Goal: Transaction & Acquisition: Purchase product/service

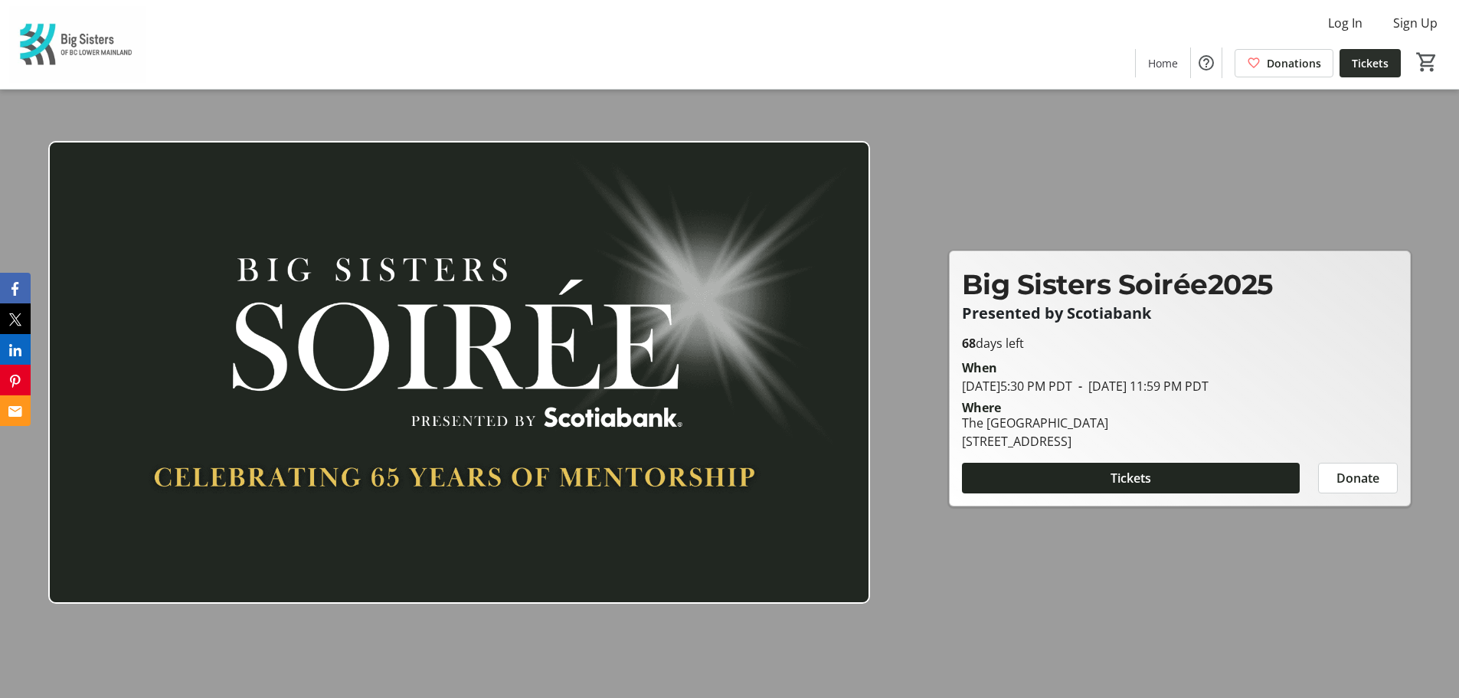
click at [1379, 70] on span "Tickets" at bounding box center [1370, 63] width 37 height 16
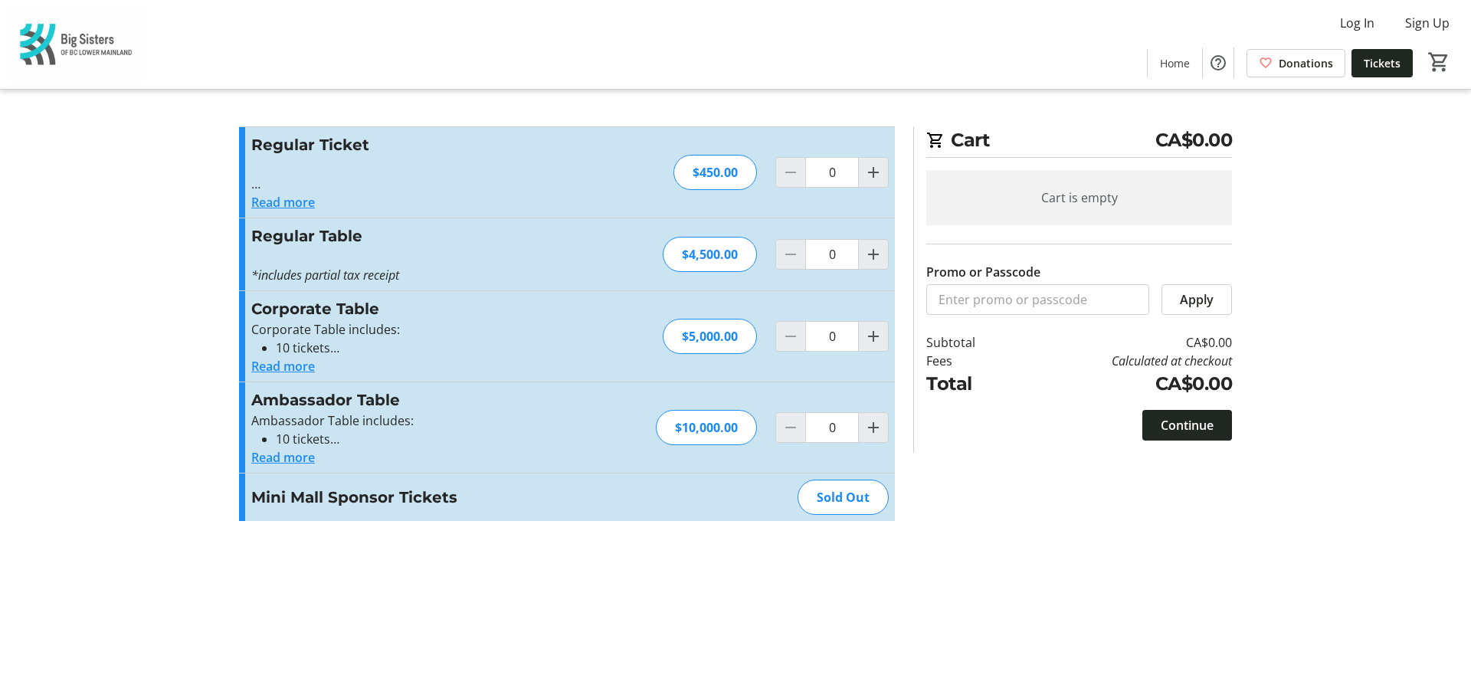
click at [293, 197] on button "Read more" at bounding box center [283, 202] width 64 height 18
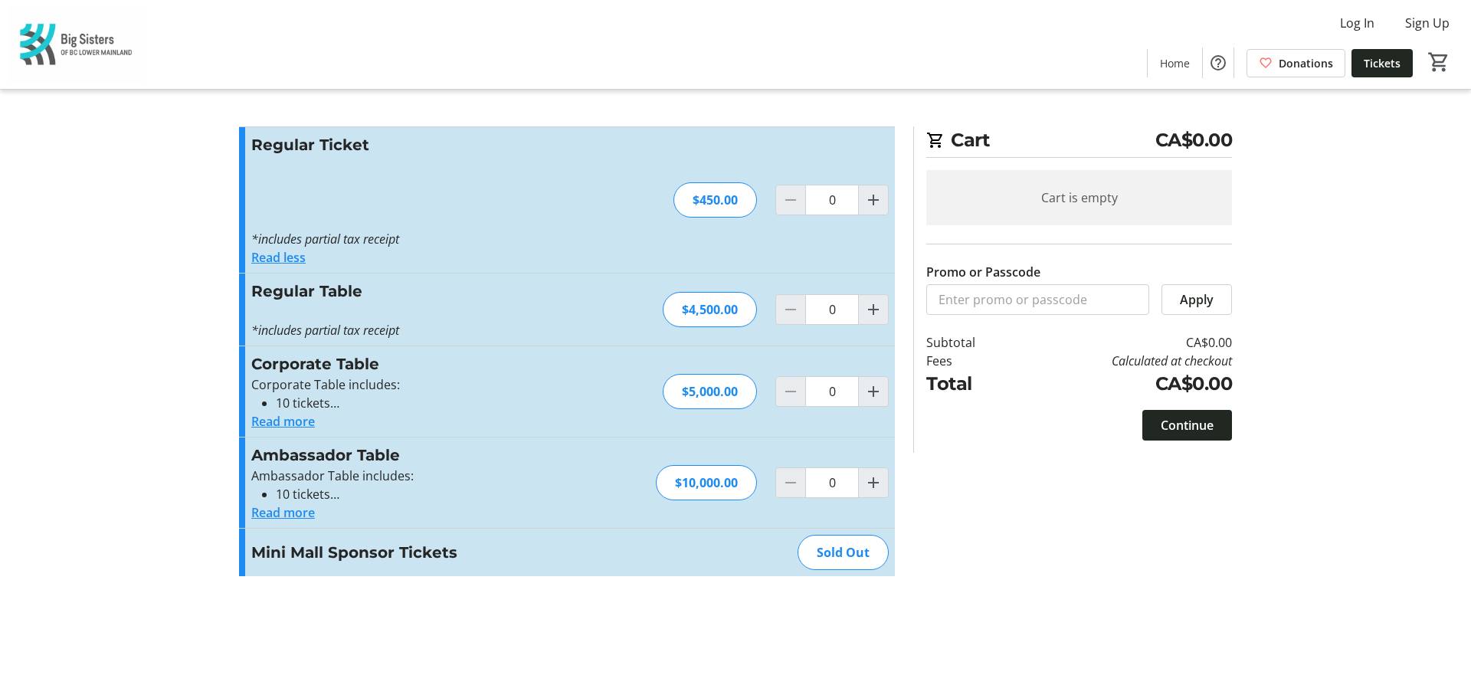
click at [285, 264] on button "Read less" at bounding box center [278, 257] width 54 height 18
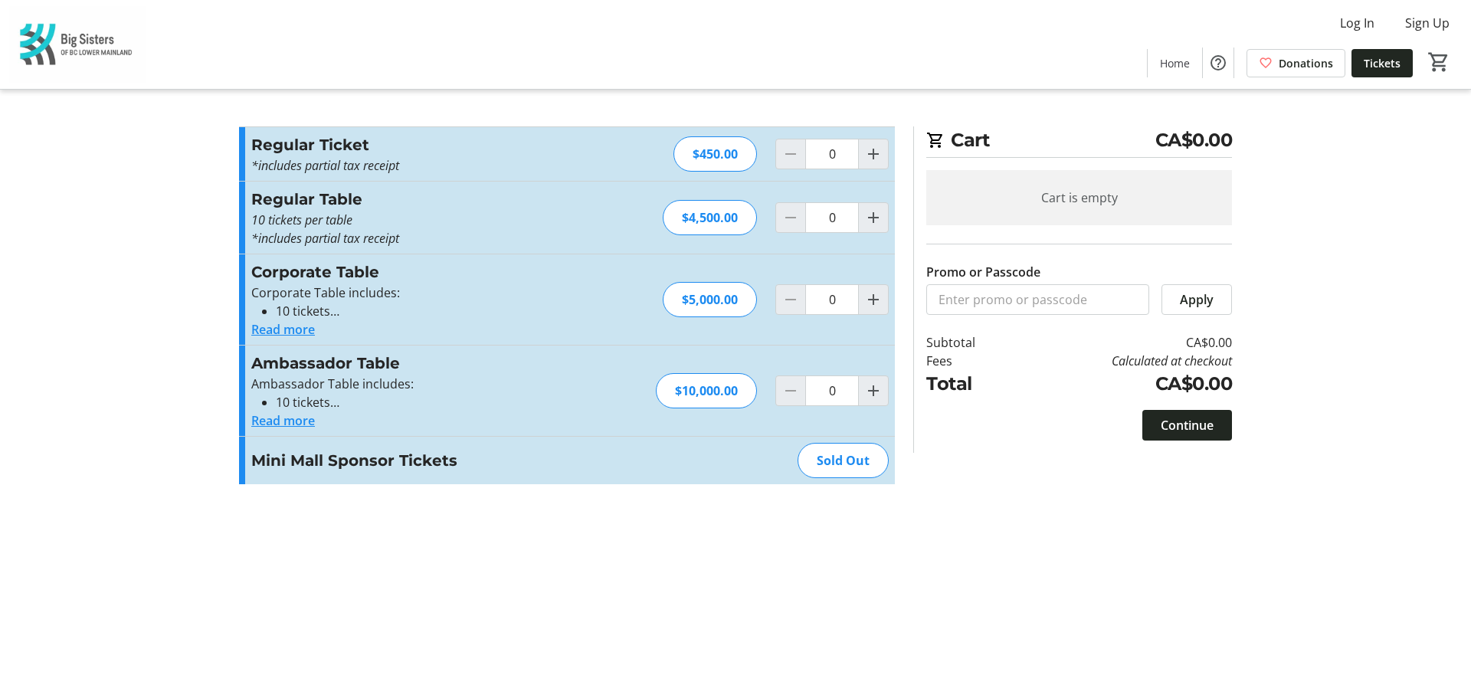
click at [291, 332] on button "Read more" at bounding box center [283, 329] width 64 height 18
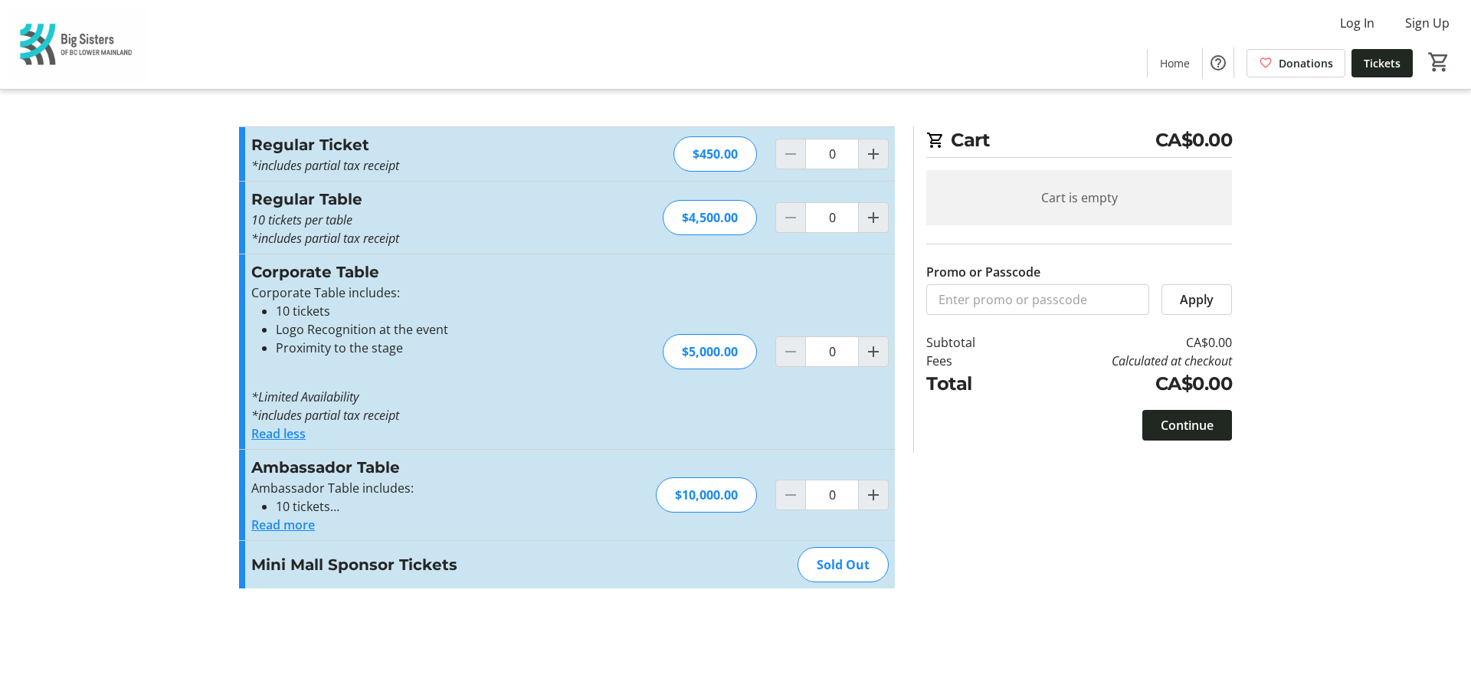
click at [303, 515] on li "10 tickets" at bounding box center [431, 506] width 310 height 18
click at [281, 524] on button "Read more" at bounding box center [283, 524] width 64 height 18
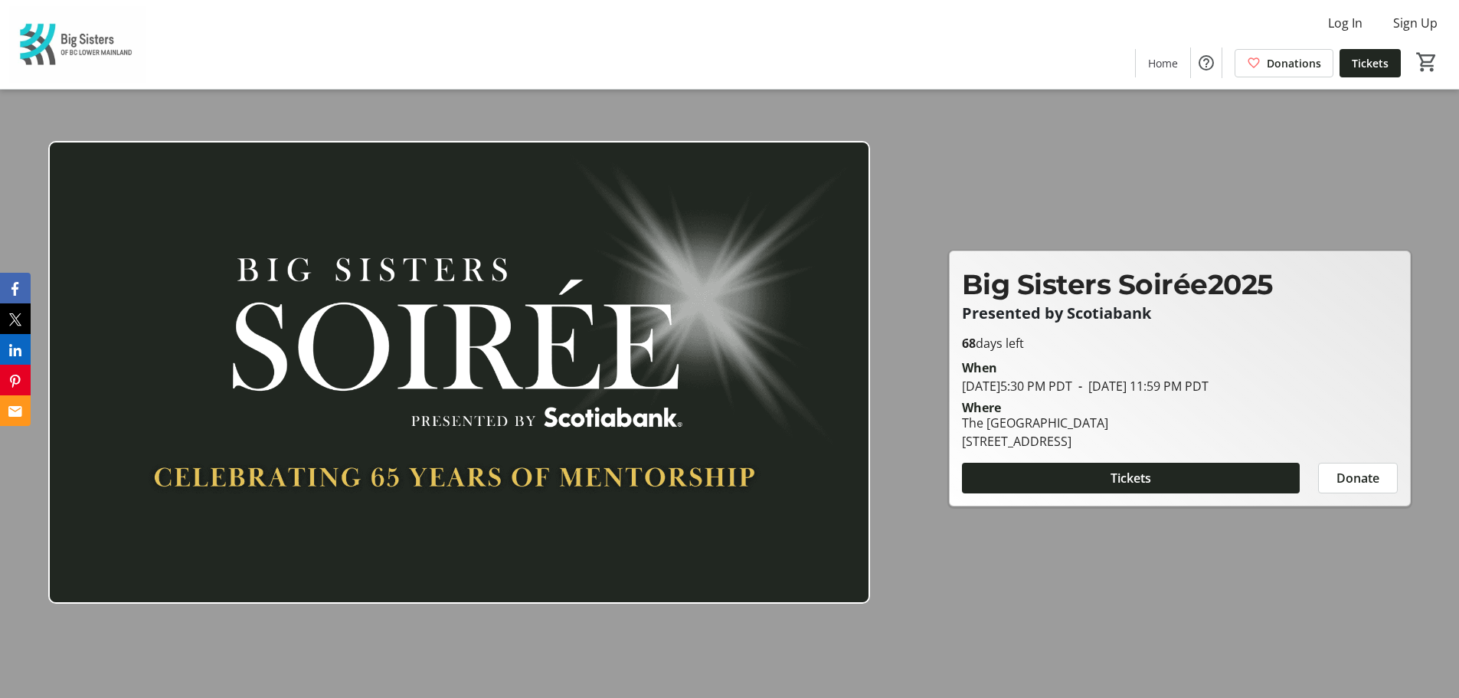
drag, startPoint x: 1390, startPoint y: 70, endPoint x: 1384, endPoint y: 76, distance: 8.1
click at [1390, 70] on span at bounding box center [1370, 62] width 61 height 37
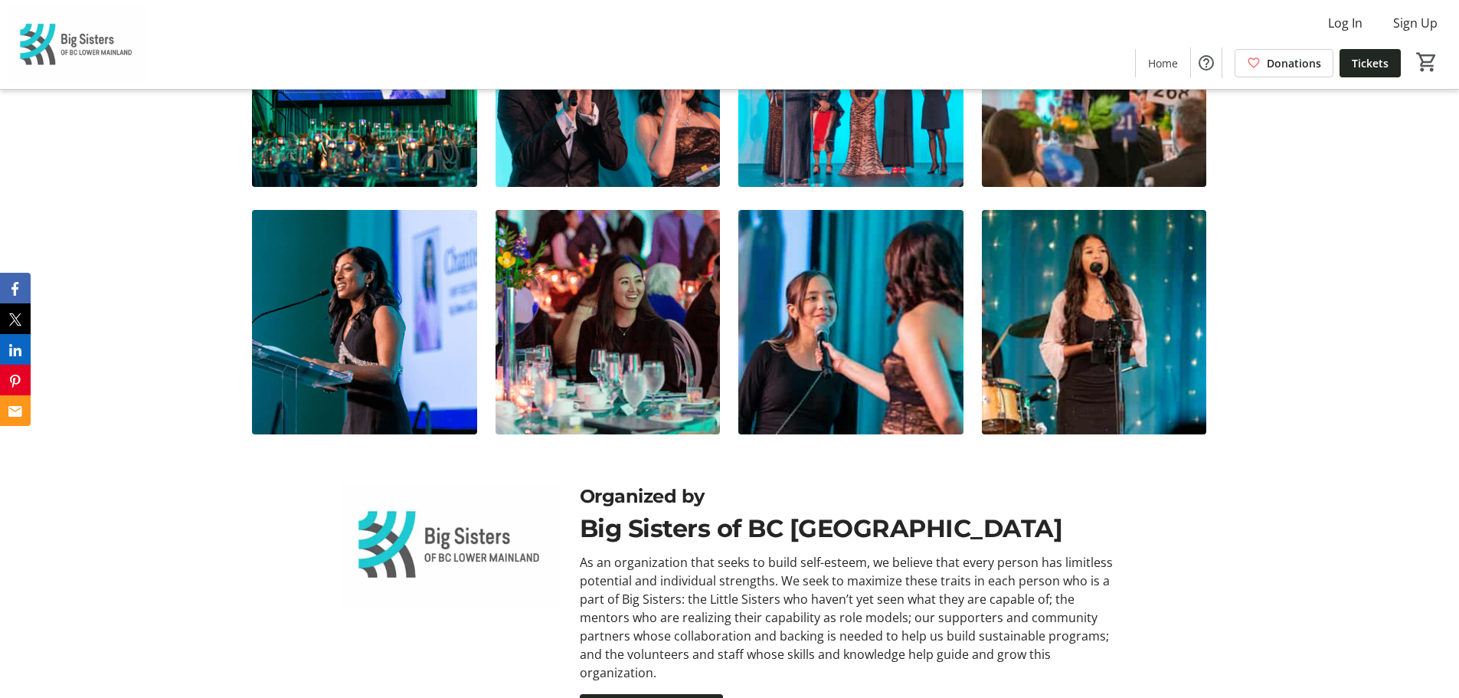
scroll to position [6429, 0]
